Goal: Communication & Community: Connect with others

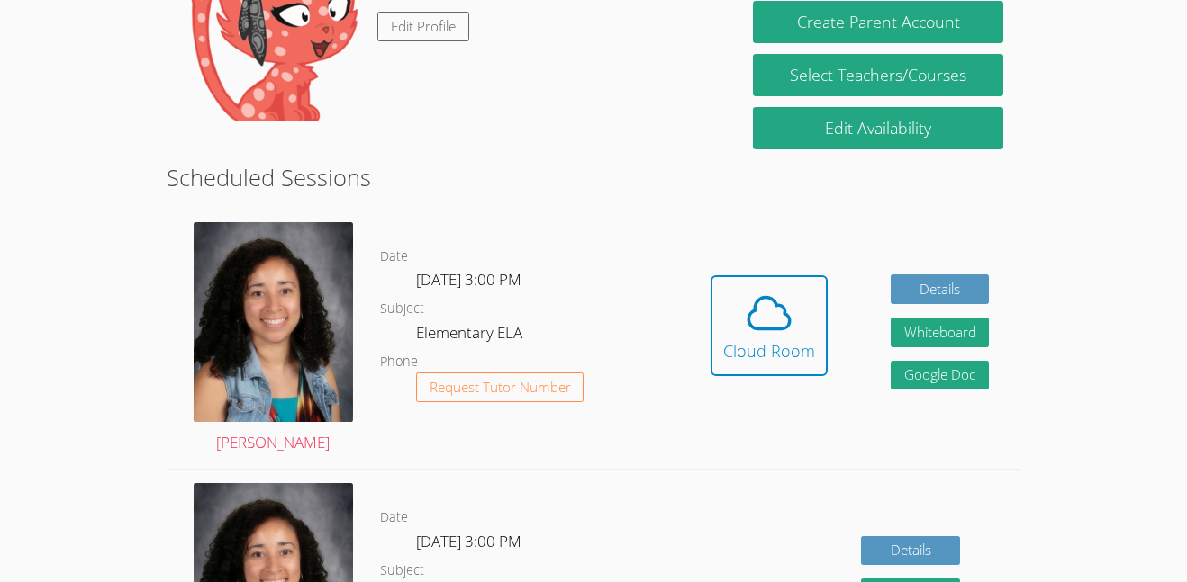
scroll to position [359, 0]
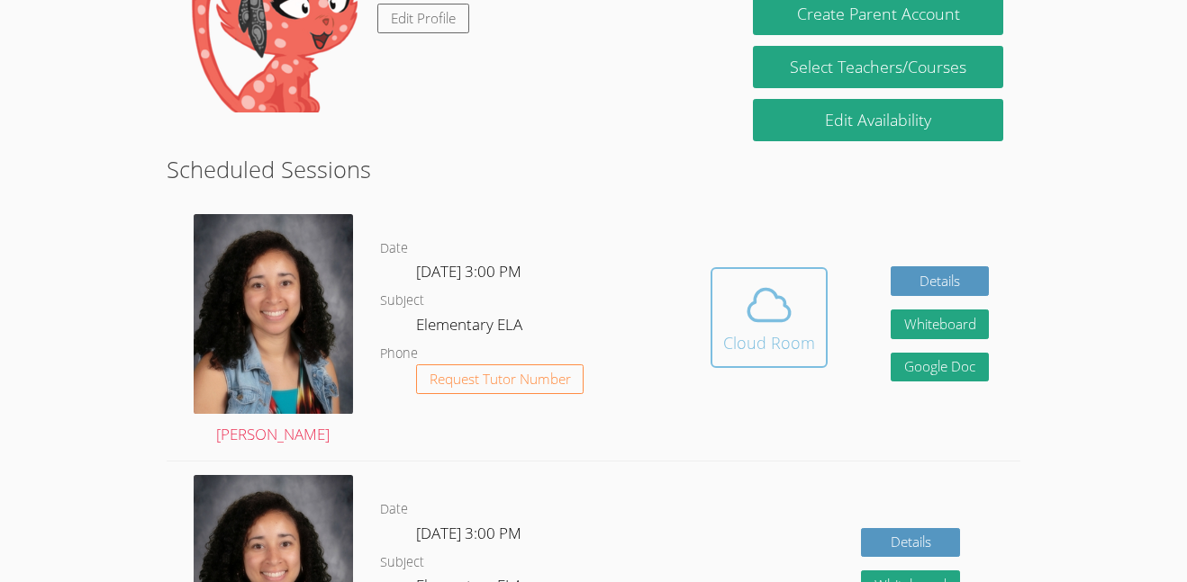
click at [805, 302] on span at bounding box center [769, 305] width 92 height 50
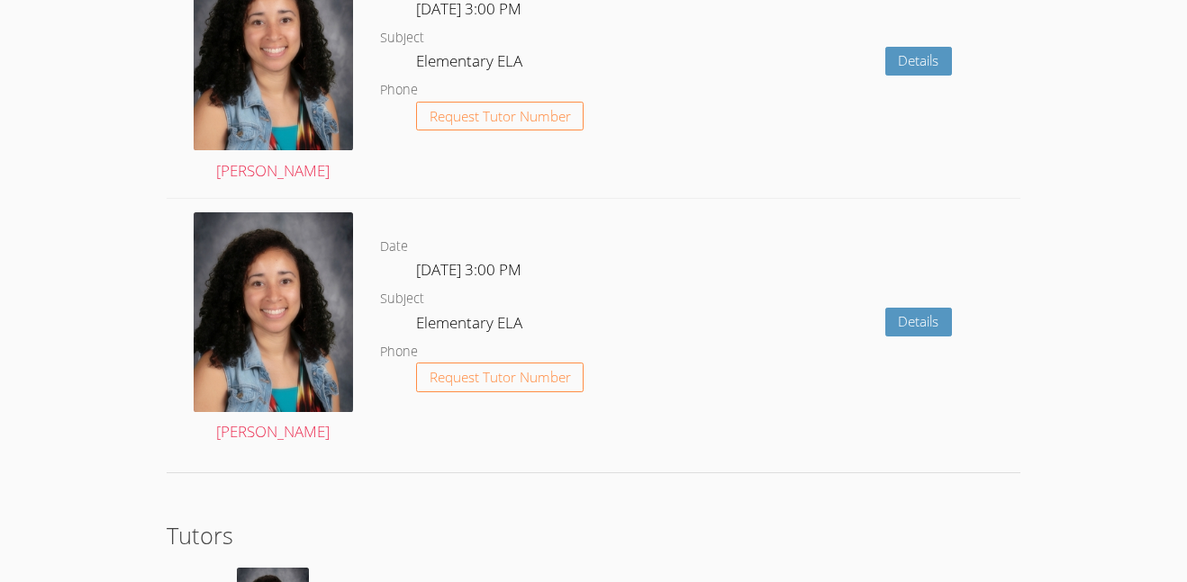
scroll to position [2908, 0]
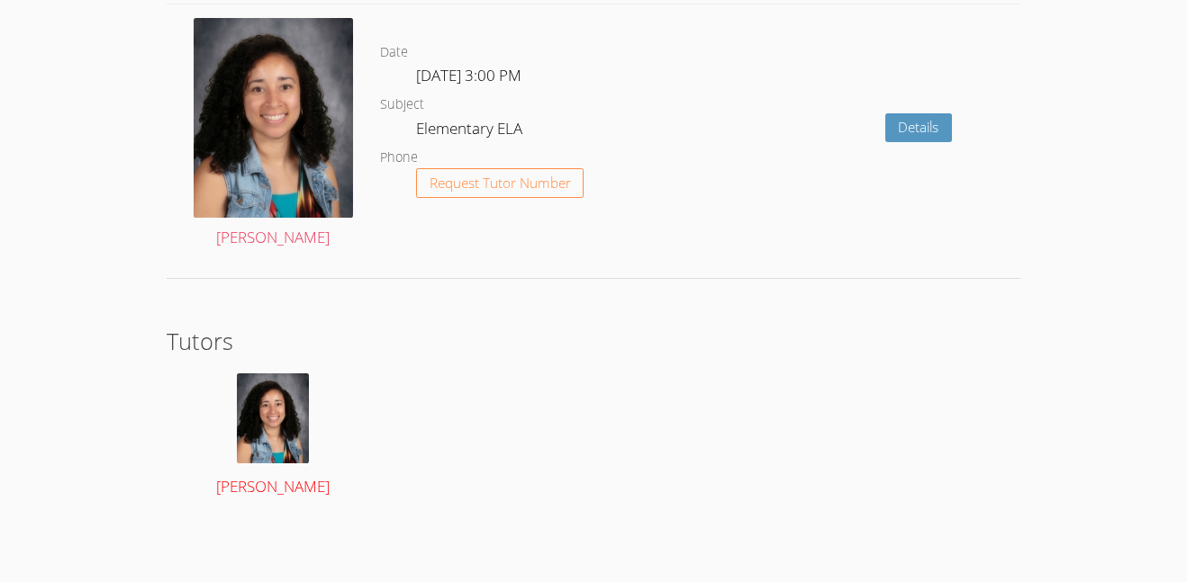
click at [257, 423] on img at bounding box center [273, 419] width 72 height 90
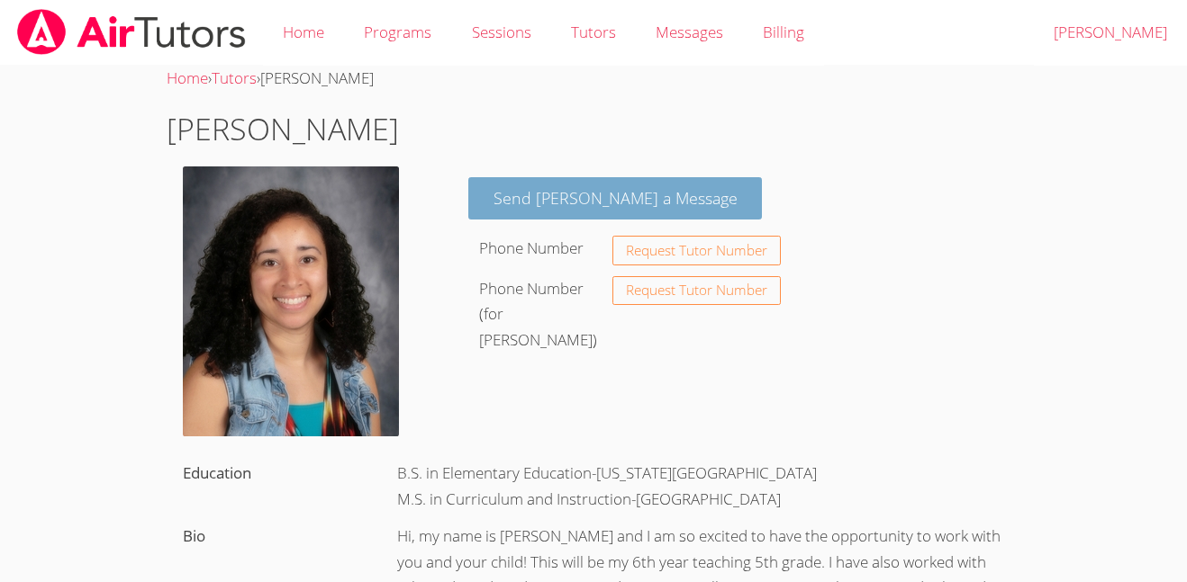
click at [564, 211] on link "Send Michelle a Message" at bounding box center [615, 198] width 294 height 42
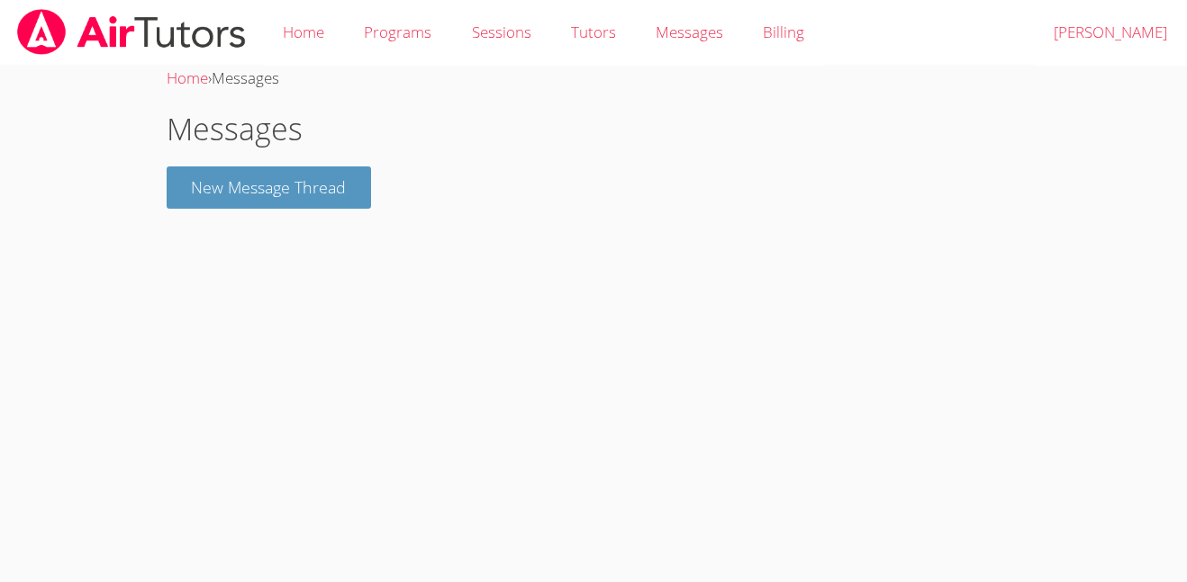
click at [284, 218] on div "Home › Messages Messages New Message Thread" at bounding box center [594, 145] width 890 height 158
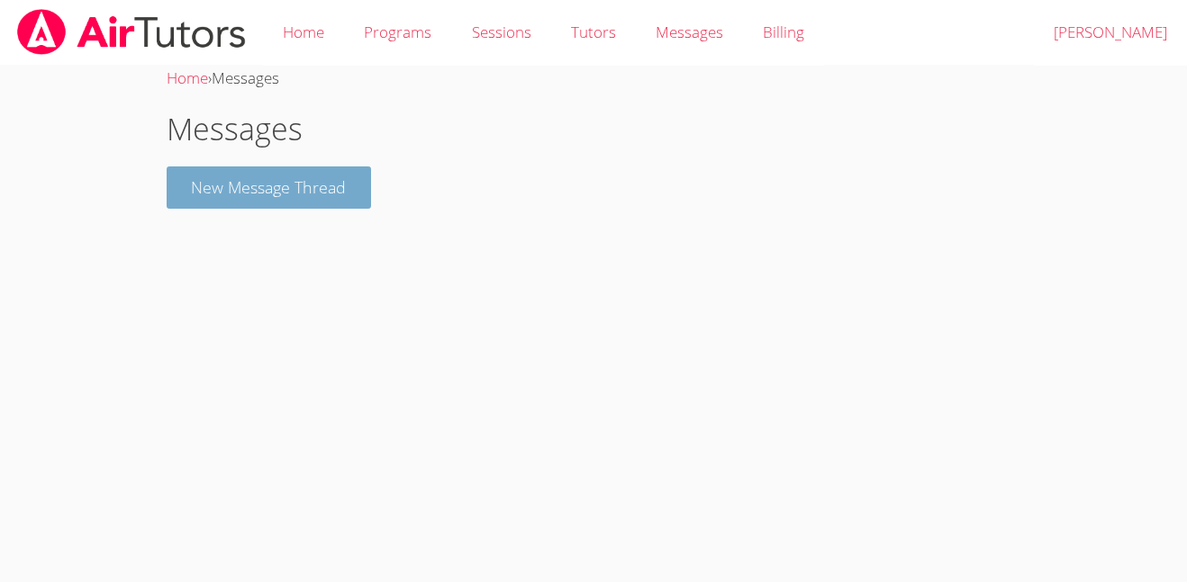
click at [264, 186] on button "New Message Thread" at bounding box center [269, 188] width 205 height 42
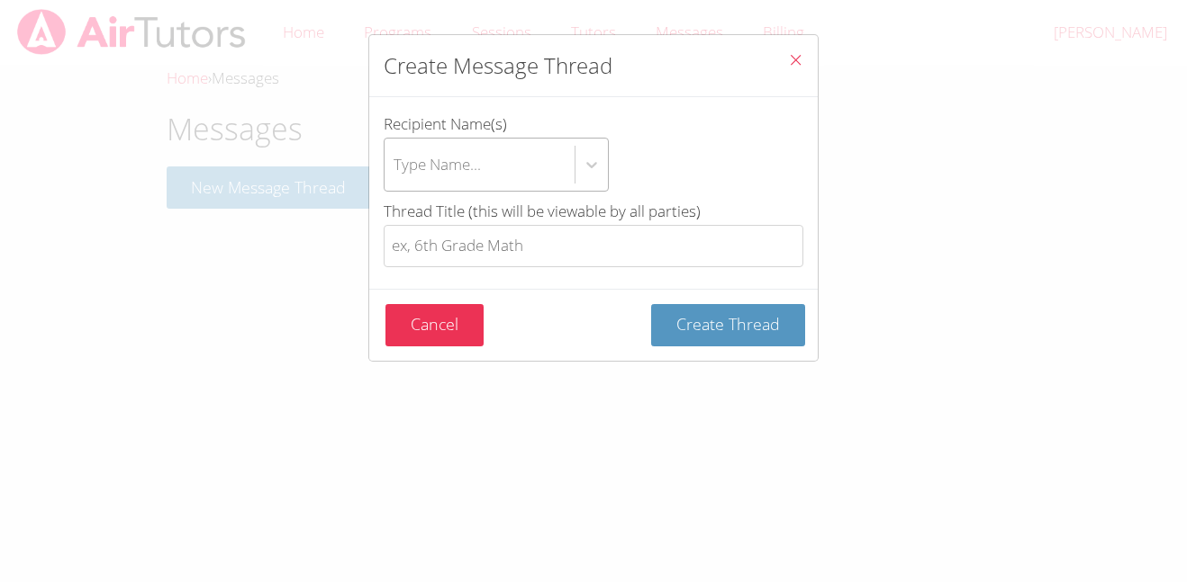
click at [427, 182] on div "Type Name..." at bounding box center [479, 165] width 190 height 52
click at [395, 182] on input "Recipient Name(s) Type Name..." at bounding box center [394, 164] width 2 height 41
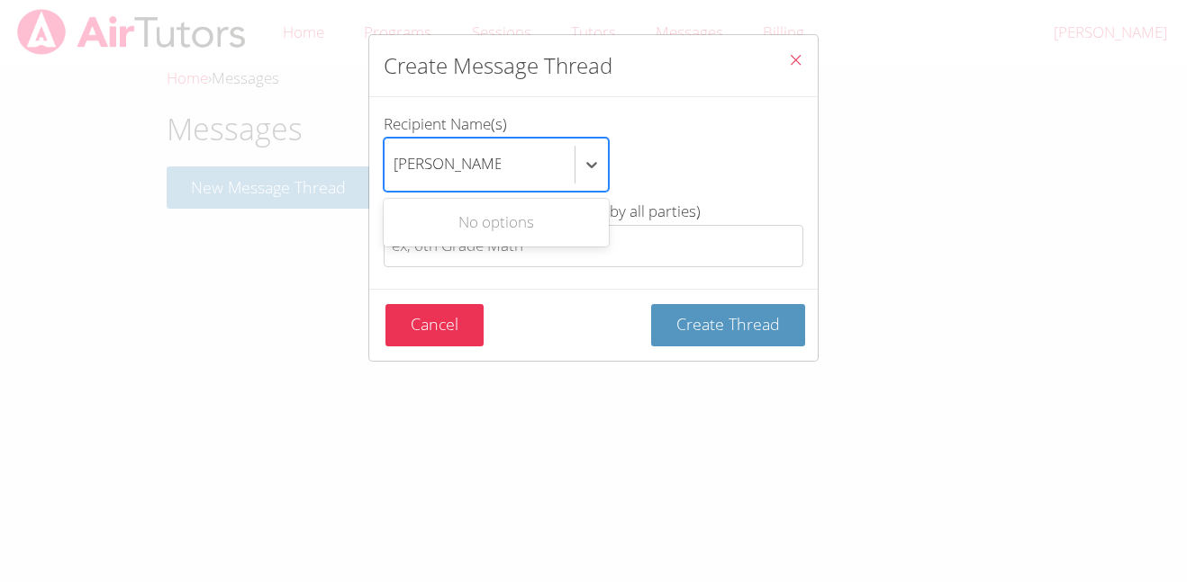
type input "Avery Aoki Tran"
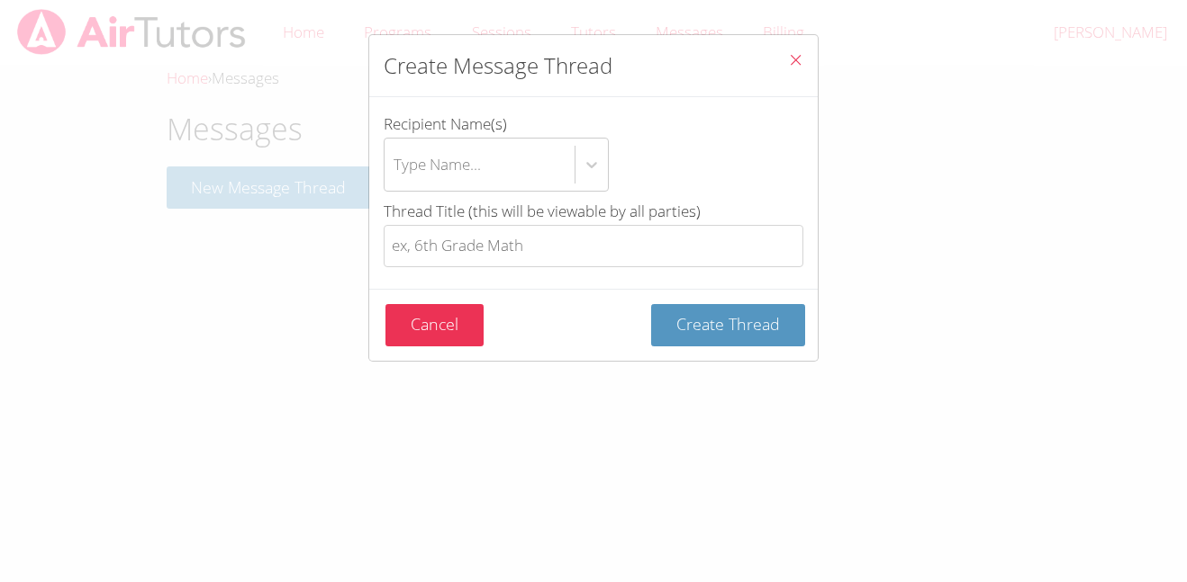
click at [625, 194] on div "Recipient Name(s) Type Name..." at bounding box center [593, 155] width 420 height 87
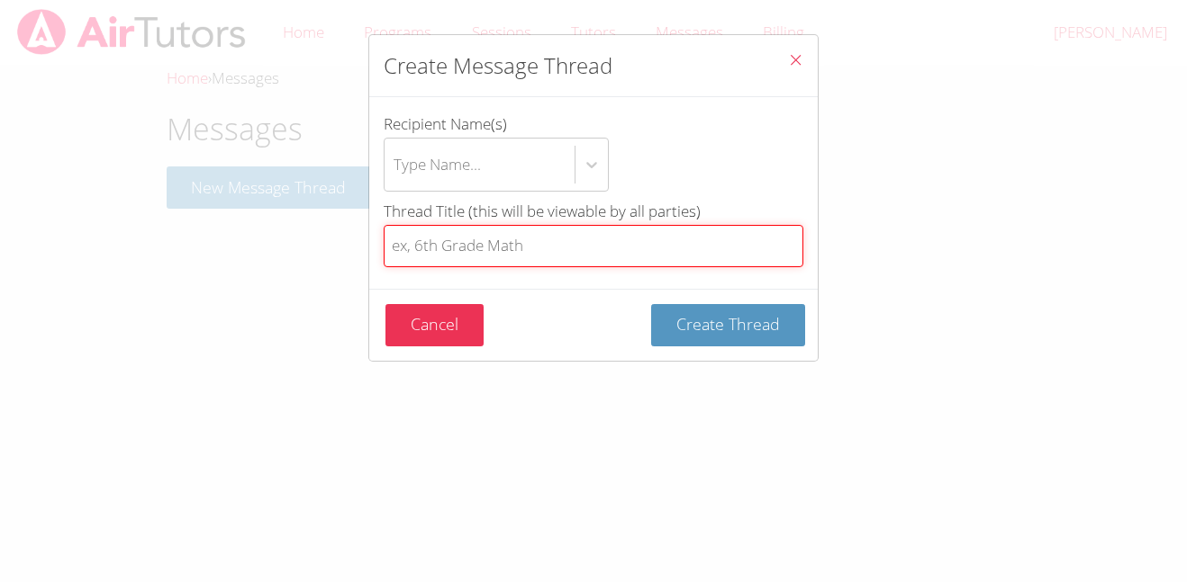
click at [520, 242] on input "Thread Title (this will be viewable by all parties)" at bounding box center [593, 246] width 420 height 42
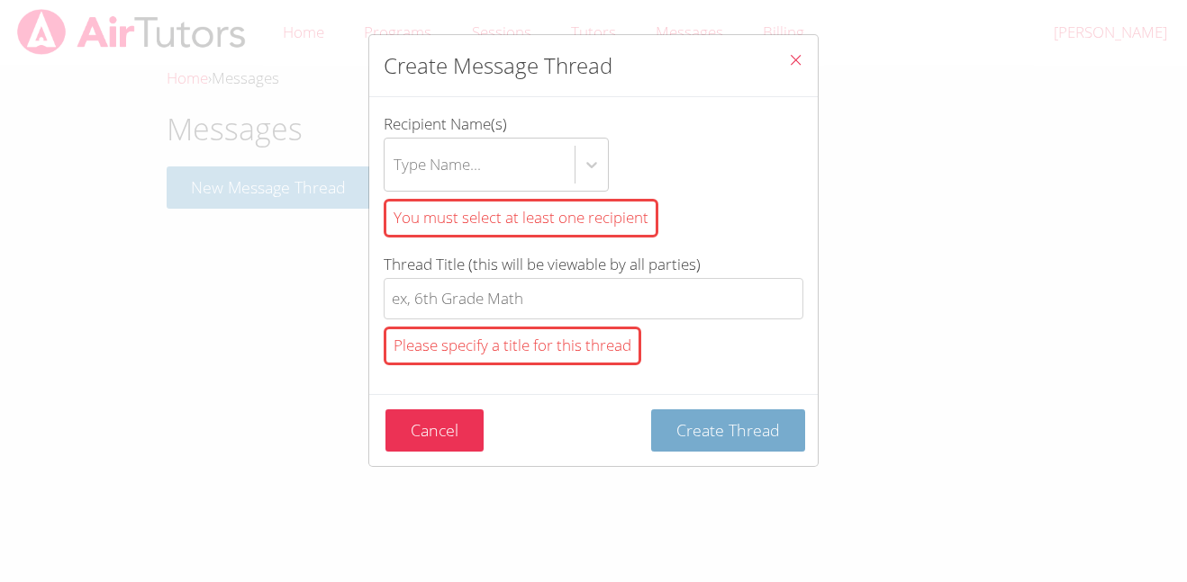
click at [0, 0] on form "Recipient Name(s) Type Name... You must select at least one recipient Thread Ti…" at bounding box center [0, 0] width 0 height 0
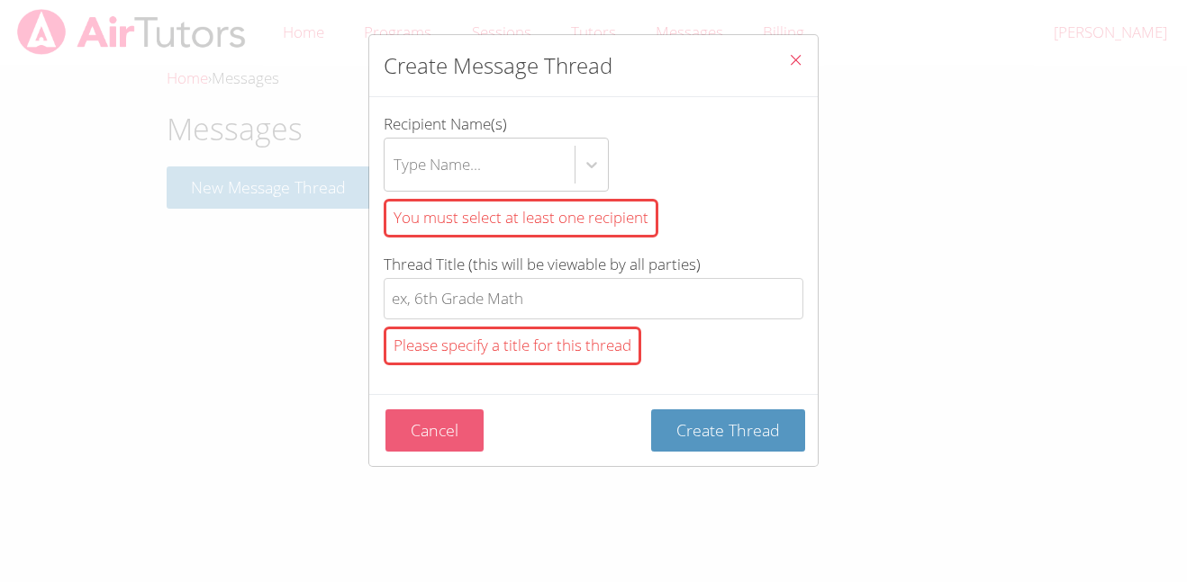
click at [447, 430] on button "Cancel" at bounding box center [434, 431] width 98 height 42
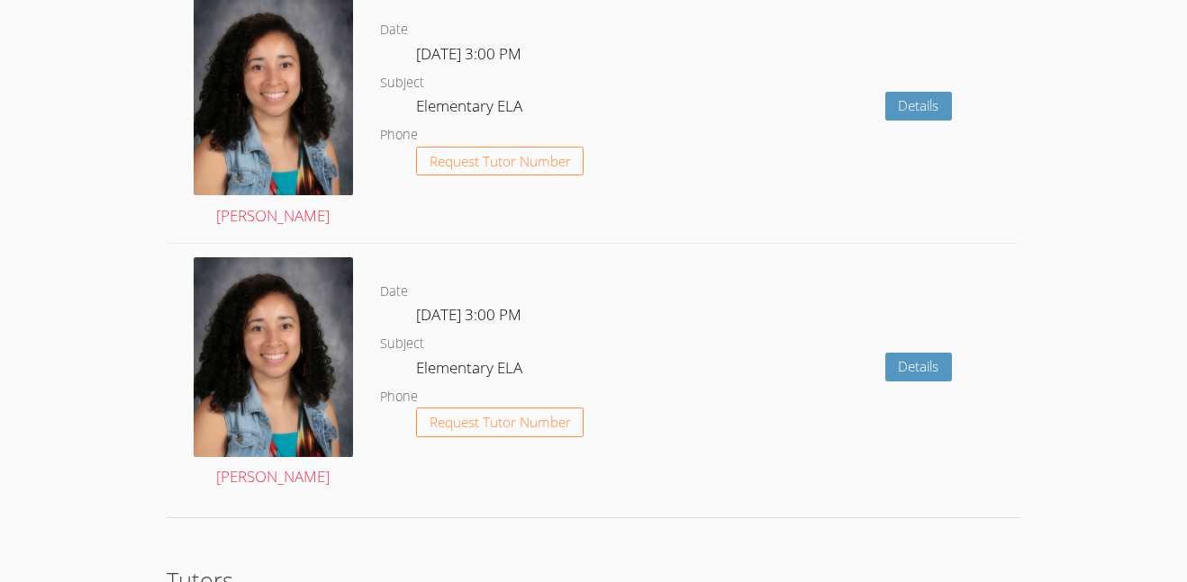
scroll to position [2667, 0]
click at [899, 102] on link "Details" at bounding box center [919, 108] width 68 height 30
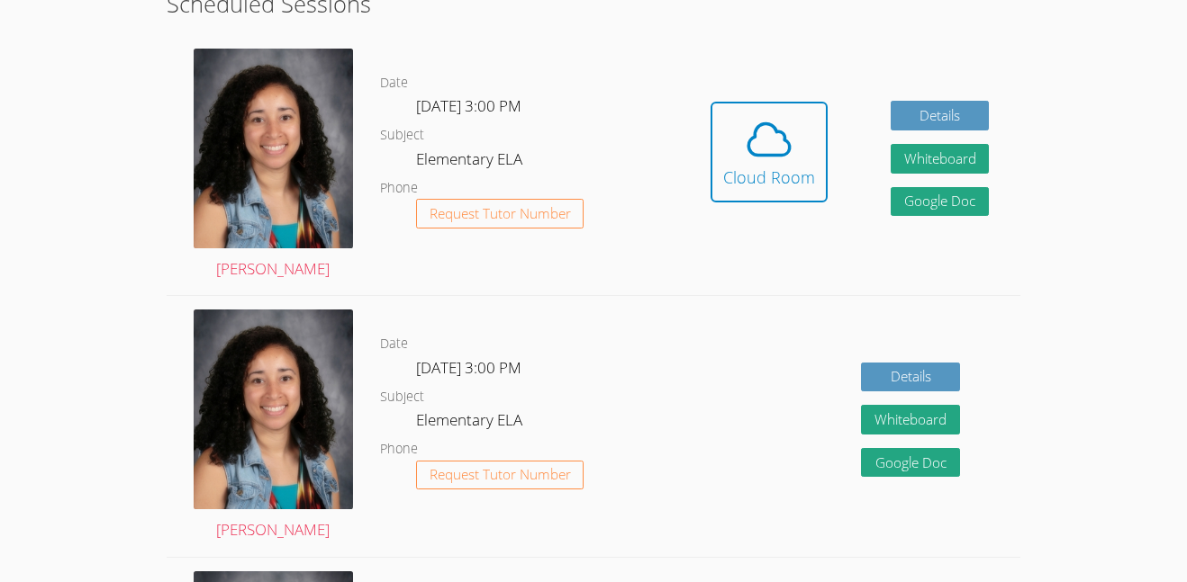
scroll to position [522, 0]
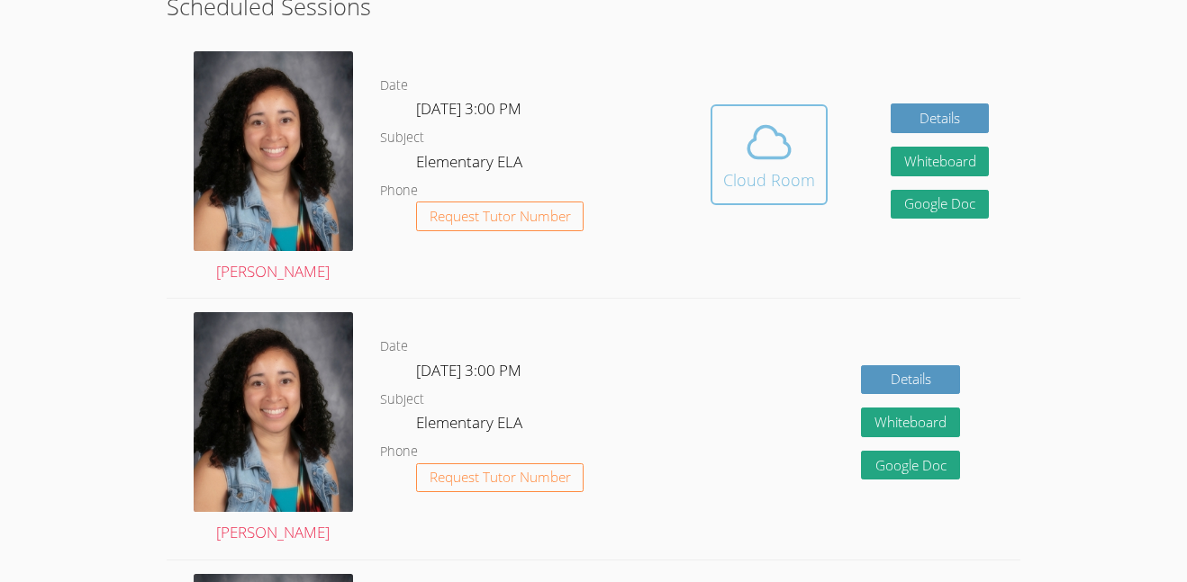
click at [786, 130] on icon at bounding box center [769, 142] width 50 height 50
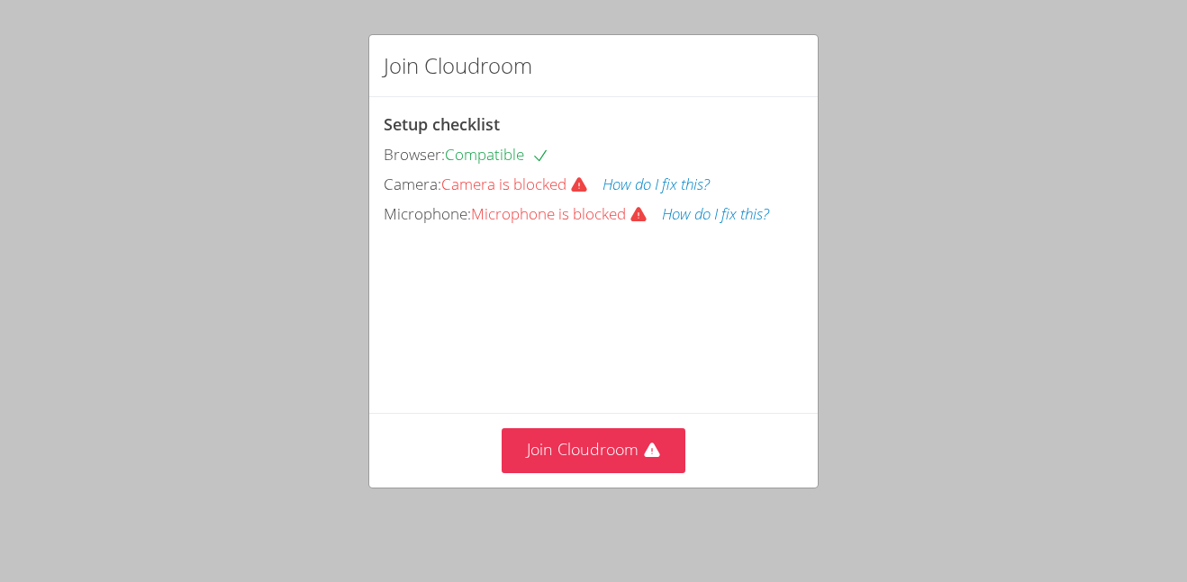
click at [640, 180] on button "How do I fix this?" at bounding box center [655, 185] width 107 height 26
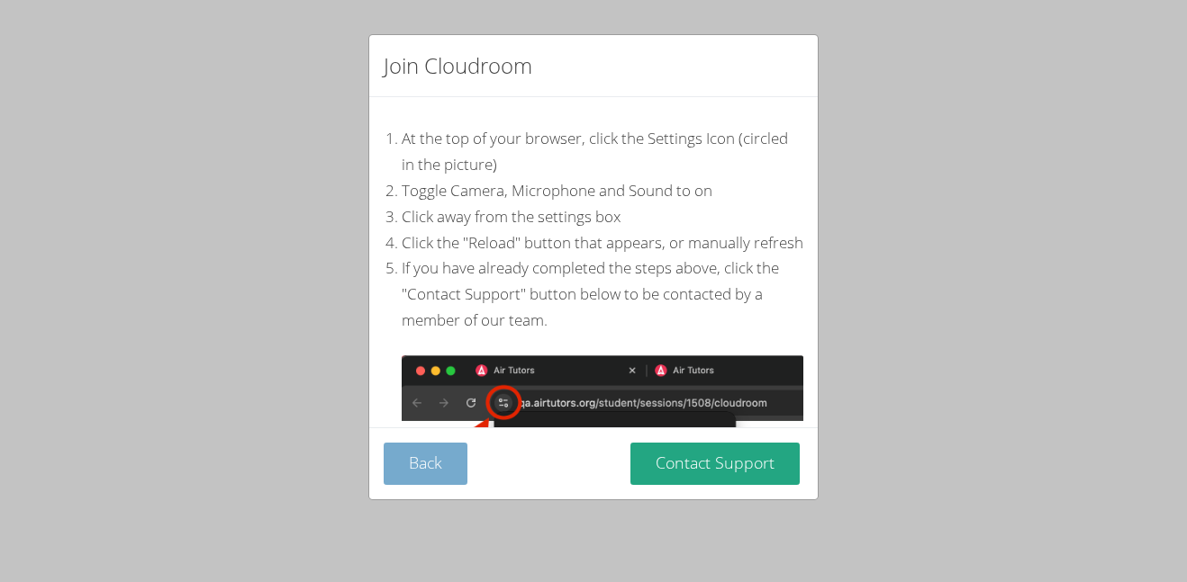
click at [435, 472] on button "Back" at bounding box center [425, 464] width 84 height 42
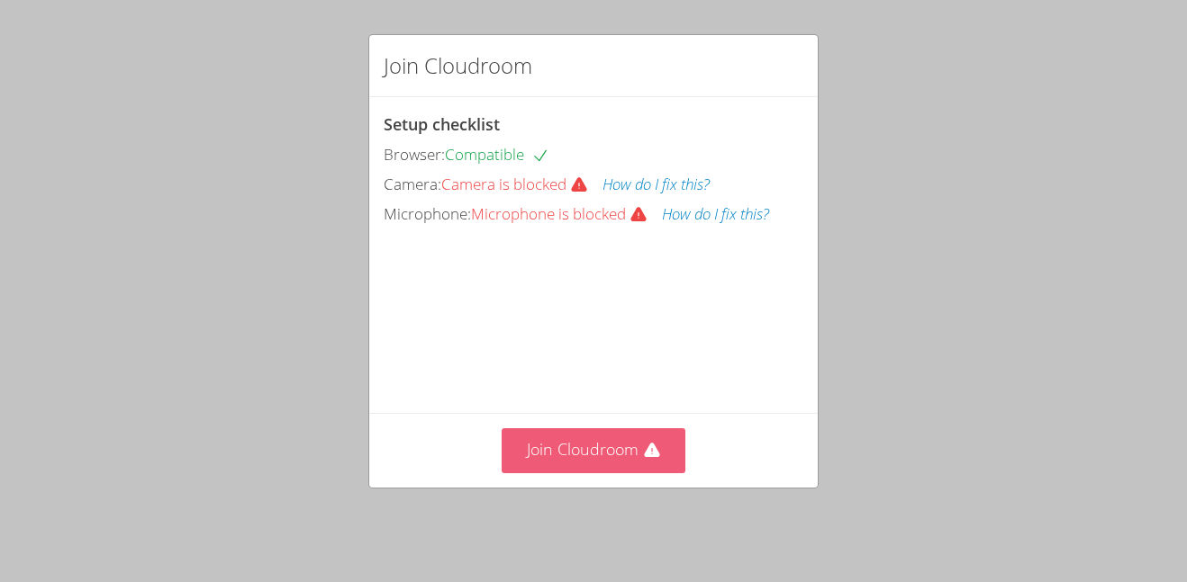
click at [672, 455] on button "Join Cloudroom" at bounding box center [593, 451] width 185 height 44
